Goal: Complete application form

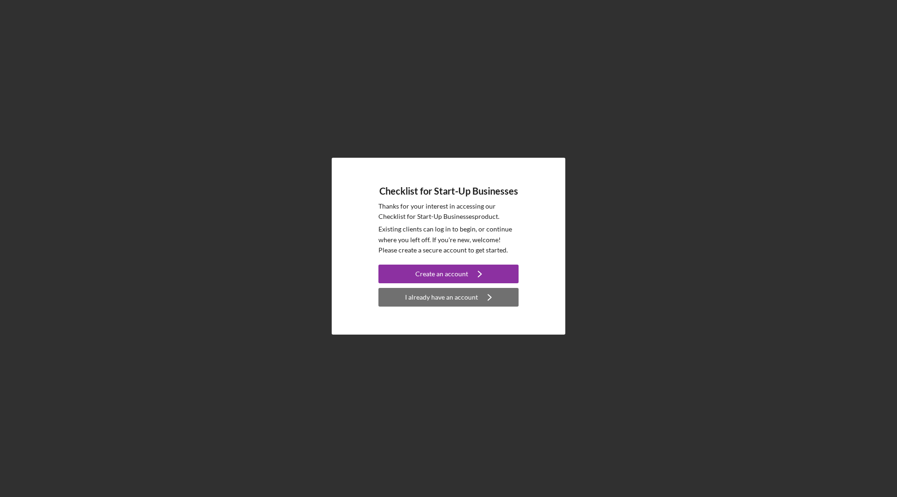
click at [475, 297] on button "I already have an account Icon/Navigate" at bounding box center [448, 297] width 140 height 19
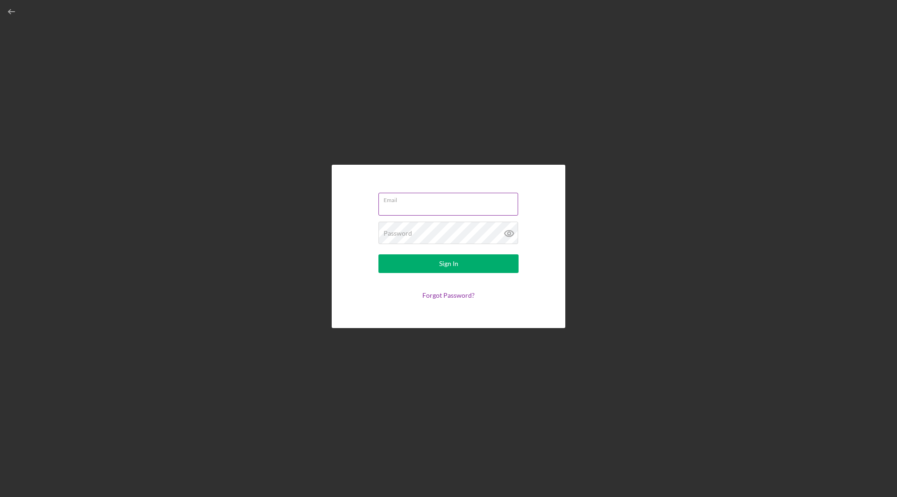
click at [432, 199] on div "Email" at bounding box center [448, 204] width 140 height 23
click at [432, 199] on div "Email Required" at bounding box center [448, 205] width 140 height 28
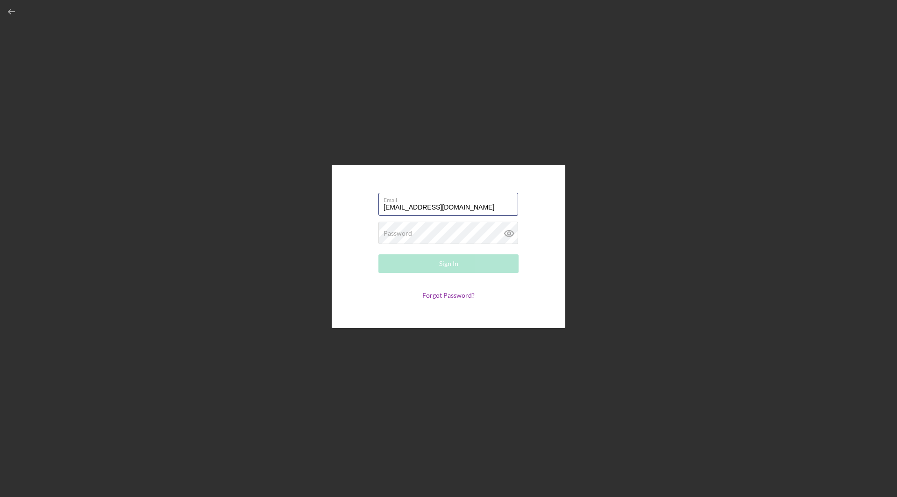
type input "[EMAIL_ADDRESS][DOMAIN_NAME]"
click at [378, 255] on button "Sign In" at bounding box center [448, 264] width 140 height 19
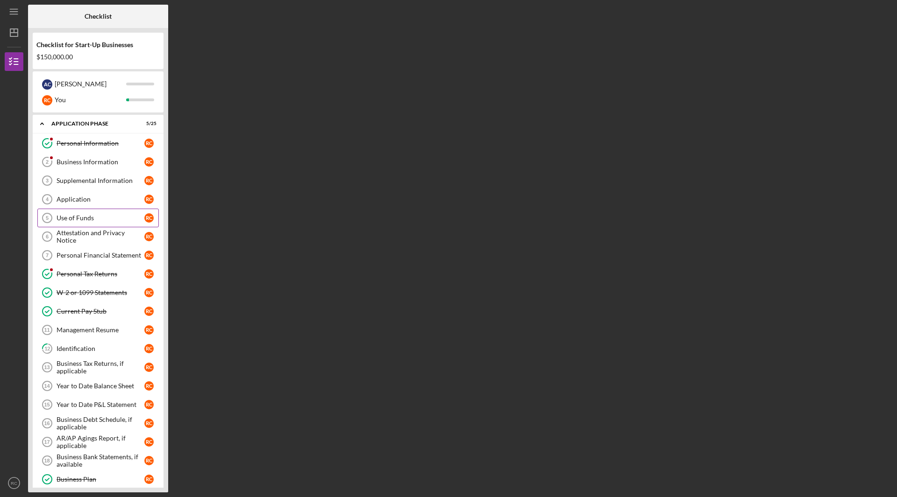
click at [81, 213] on link "Use of Funds 5 Use of Funds R C" at bounding box center [97, 218] width 121 height 19
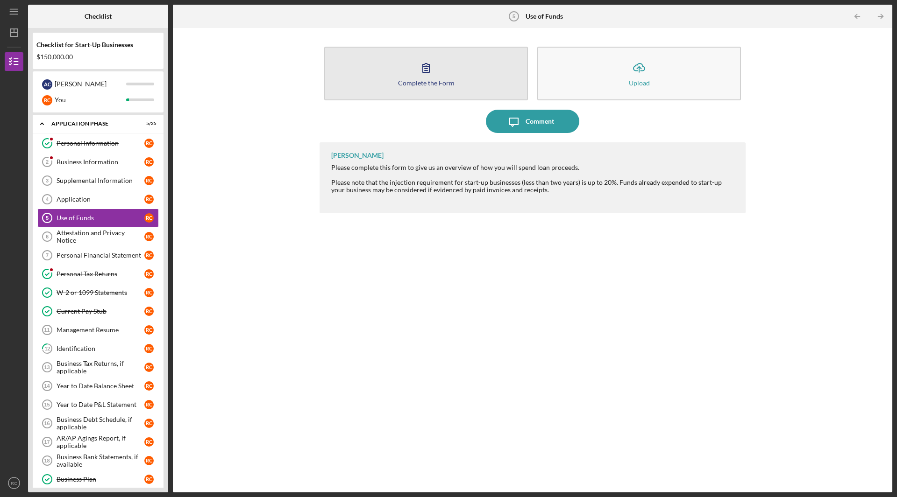
click at [428, 81] on div "Complete the Form" at bounding box center [426, 82] width 57 height 7
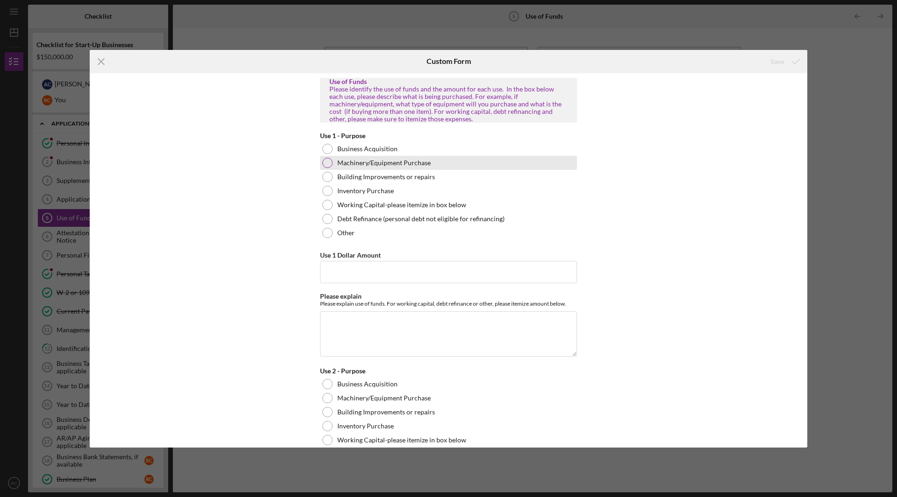
click at [362, 163] on label "Machinery/Equipment Purchase" at bounding box center [383, 162] width 93 height 7
click at [396, 273] on input "Use 1 Dollar Amount" at bounding box center [448, 272] width 257 height 22
type input "$100,000"
click at [448, 337] on textarea "Please explain" at bounding box center [448, 334] width 257 height 45
drag, startPoint x: 390, startPoint y: 327, endPoint x: 373, endPoint y: 325, distance: 17.5
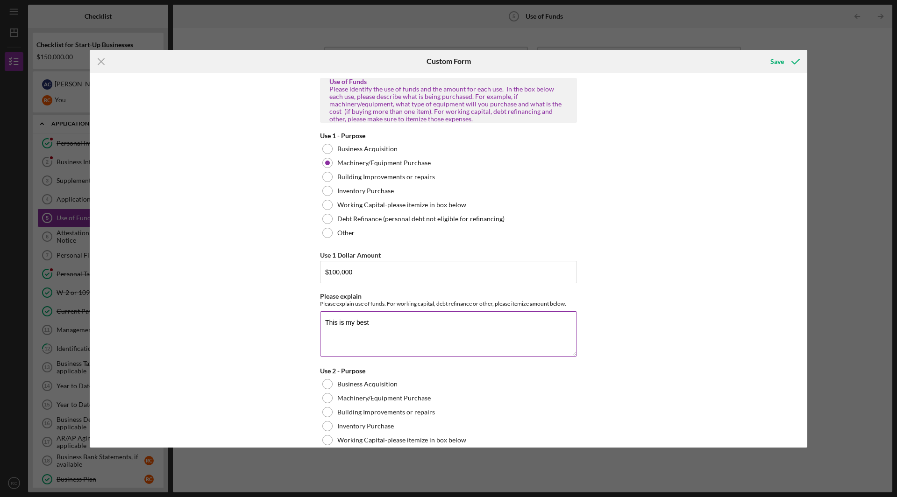
click at [390, 327] on textarea "This is my best" at bounding box center [448, 334] width 257 height 45
drag, startPoint x: 373, startPoint y: 325, endPoint x: 300, endPoint y: 323, distance: 73.3
click at [300, 323] on div "Use of Funds Please identify the use of funds and the amount for each use. In t…" at bounding box center [448, 260] width 717 height 375
type textarea "T"
drag, startPoint x: 383, startPoint y: 325, endPoint x: 291, endPoint y: 330, distance: 92.2
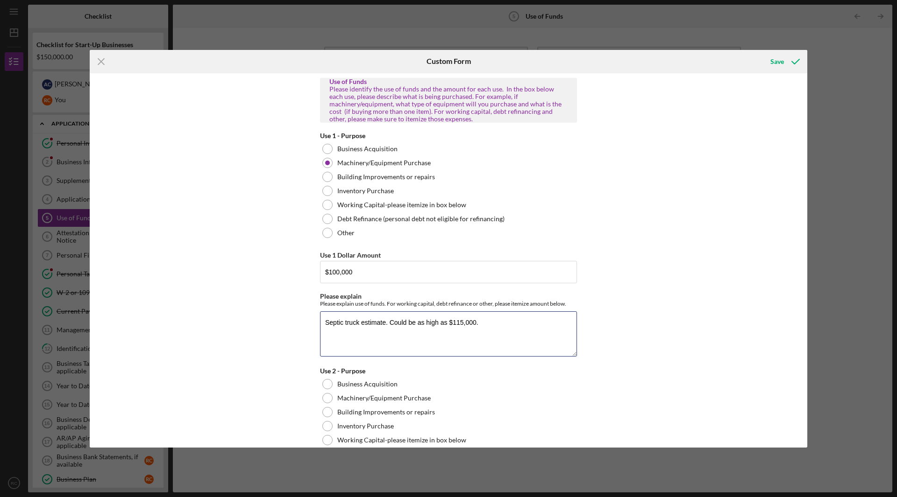
click at [291, 330] on div "Use of Funds Please identify the use of funds and the amount for each use. In t…" at bounding box center [448, 260] width 717 height 375
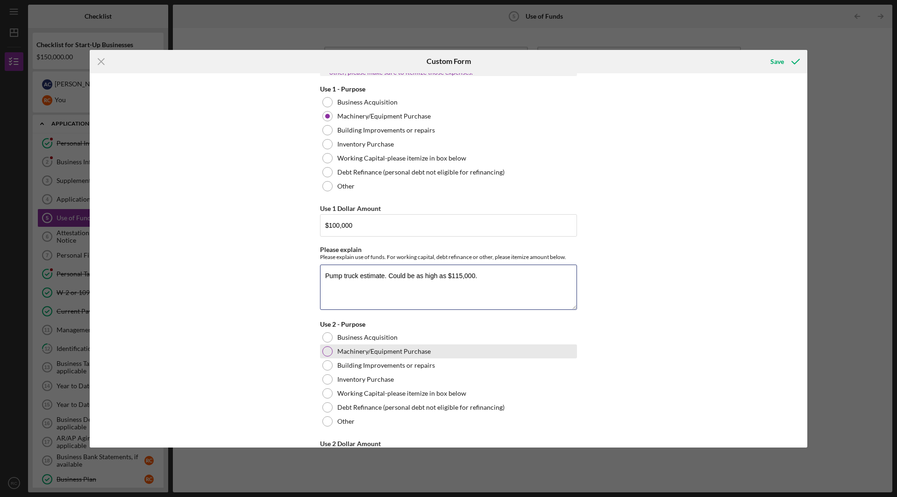
type textarea "Pump truck estimate. Could be as high as $115,000."
click at [416, 347] on div "Machinery/Equipment Purchase" at bounding box center [448, 352] width 257 height 14
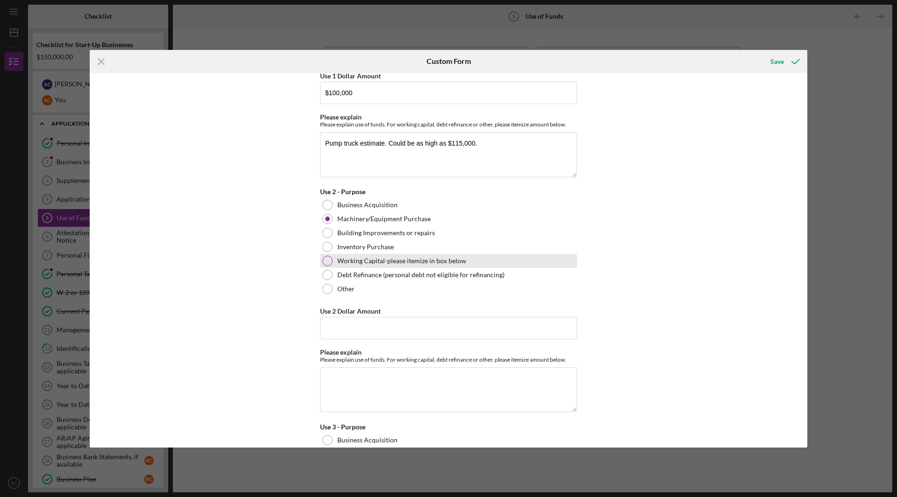
scroll to position [187, 0]
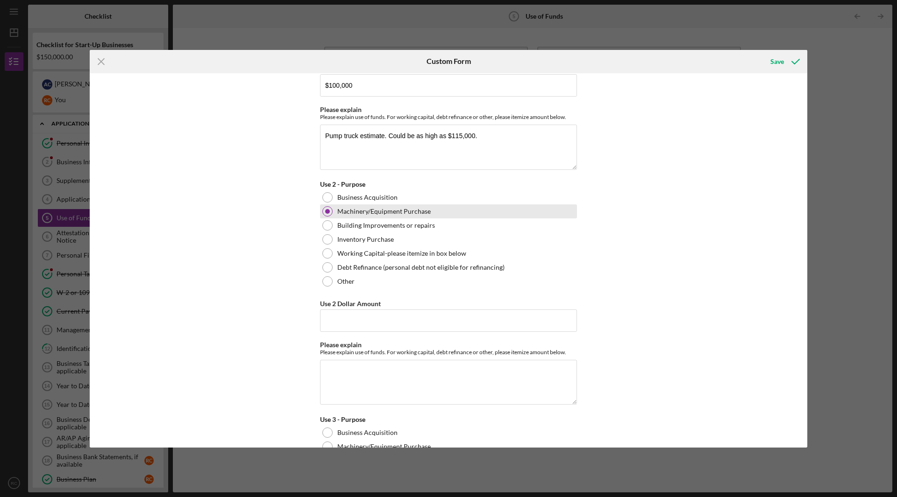
click at [330, 213] on div at bounding box center [327, 211] width 10 height 10
